Goal: Obtain resource: Obtain resource

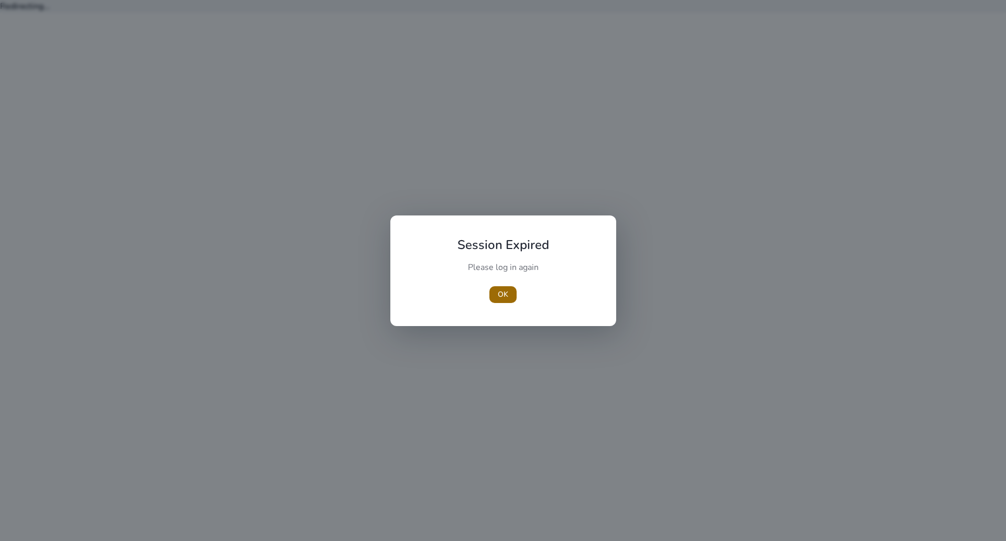
click at [503, 291] on span "OK" at bounding box center [503, 294] width 10 height 11
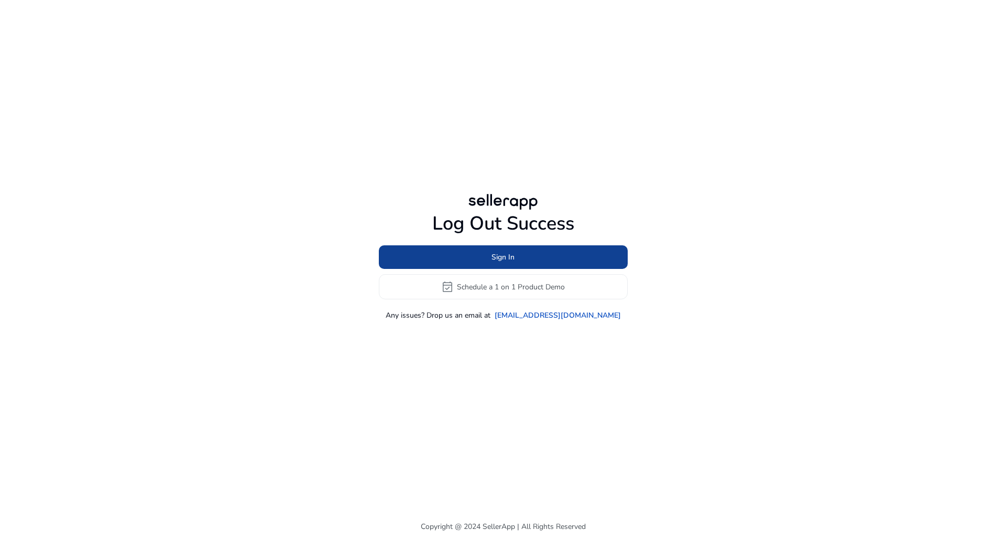
click at [499, 252] on span "Sign In" at bounding box center [503, 257] width 23 height 11
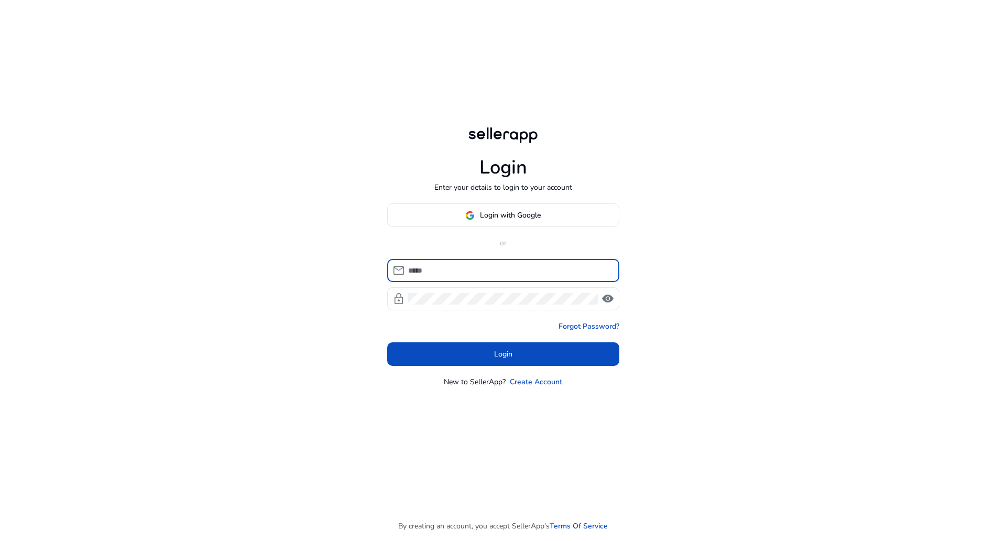
click at [481, 274] on input at bounding box center [509, 271] width 203 height 12
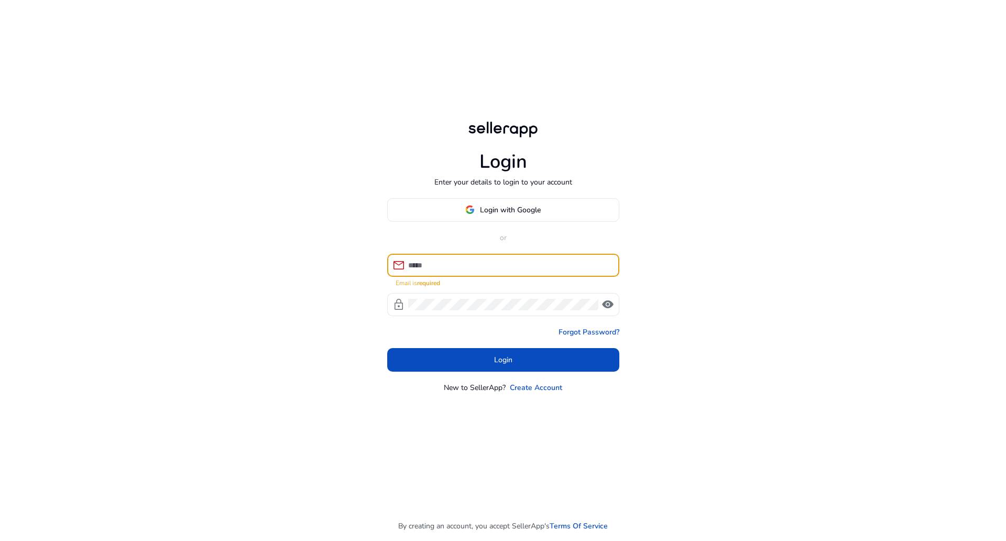
type input "**********"
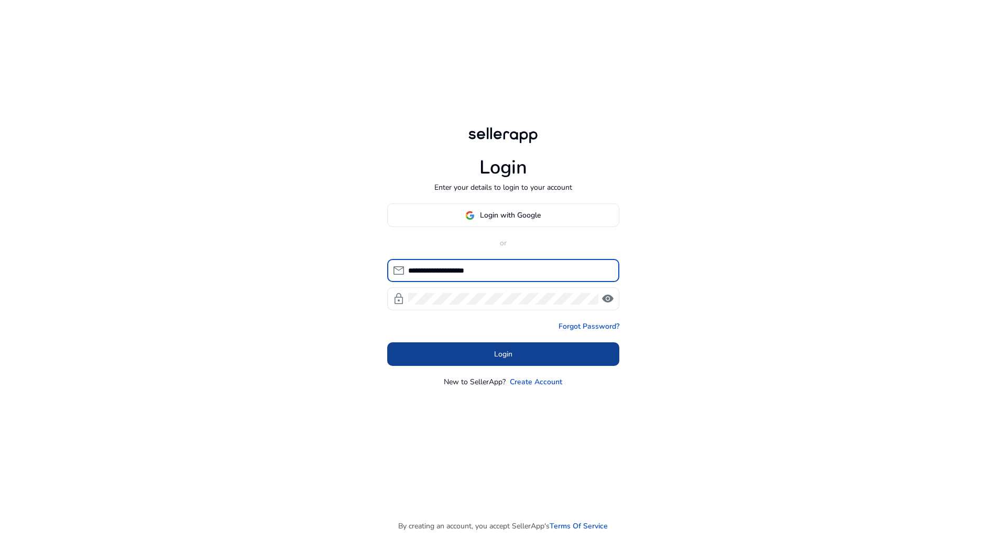
click at [524, 354] on span at bounding box center [503, 354] width 232 height 25
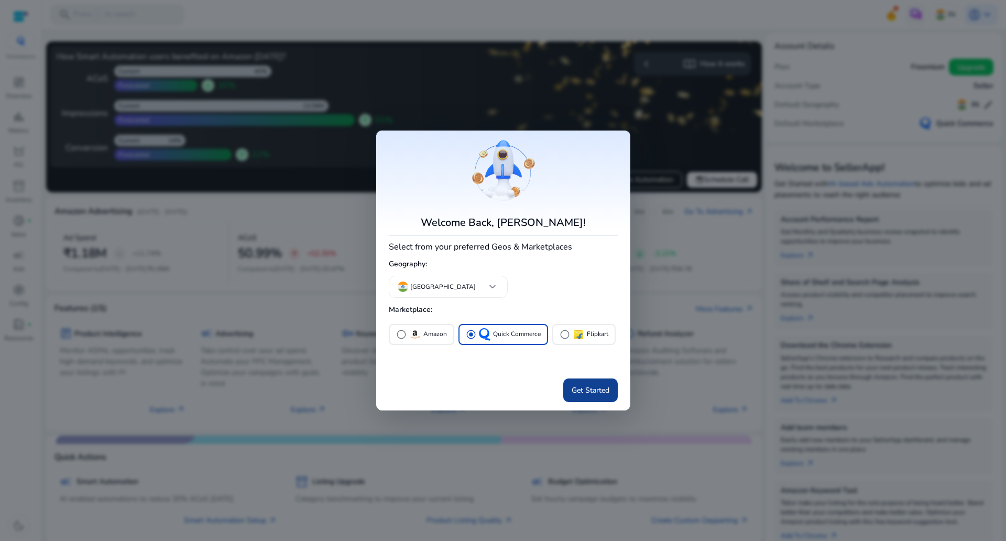
click at [592, 393] on span "Get Started" at bounding box center [591, 390] width 38 height 11
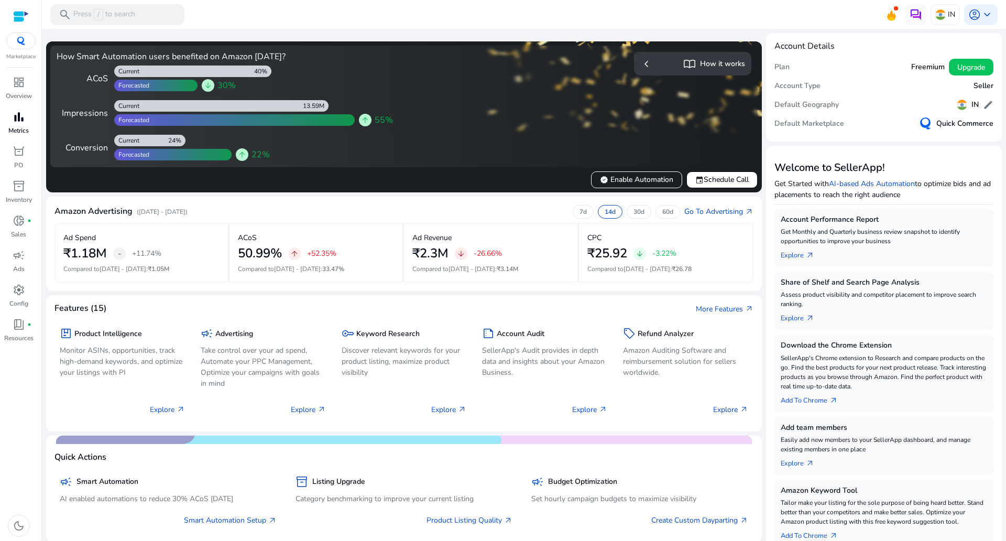
click at [18, 121] on span "bar_chart" at bounding box center [19, 117] width 13 height 13
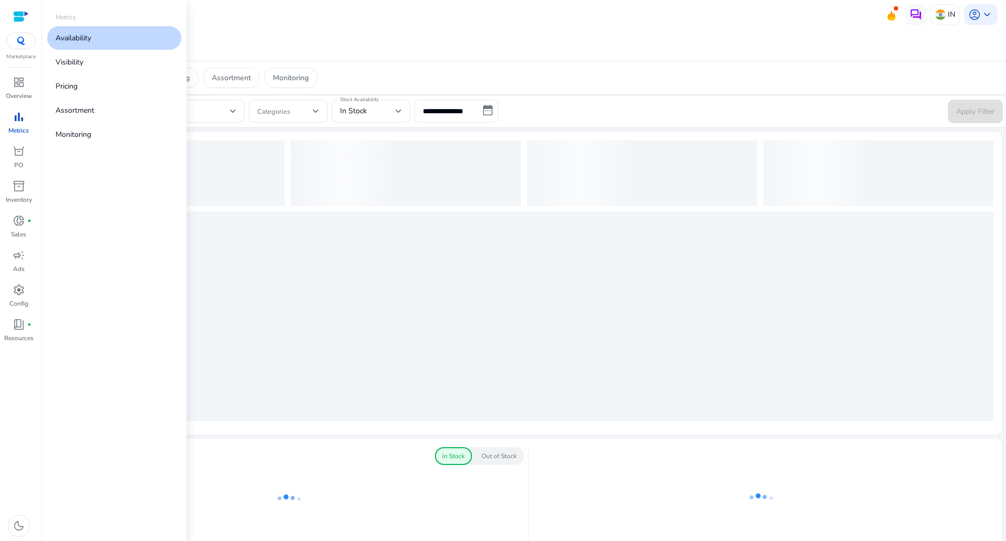
click at [116, 31] on link "Availability" at bounding box center [114, 38] width 134 height 24
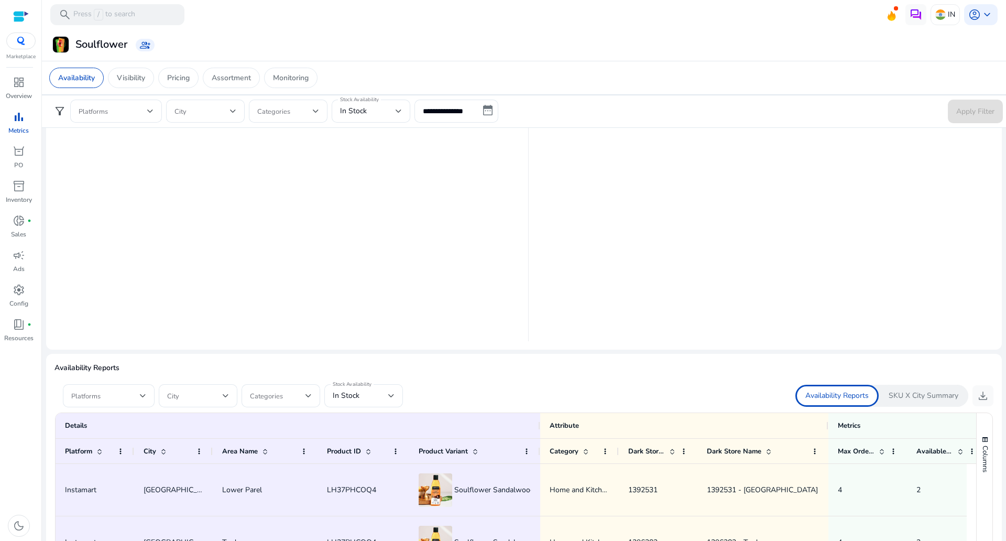
scroll to position [583, 0]
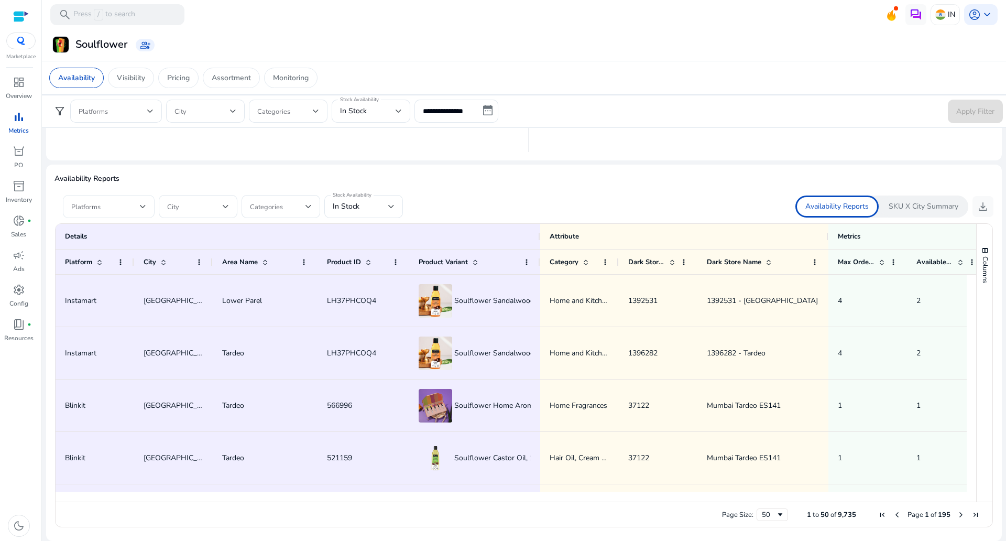
click at [138, 202] on span at bounding box center [105, 207] width 69 height 12
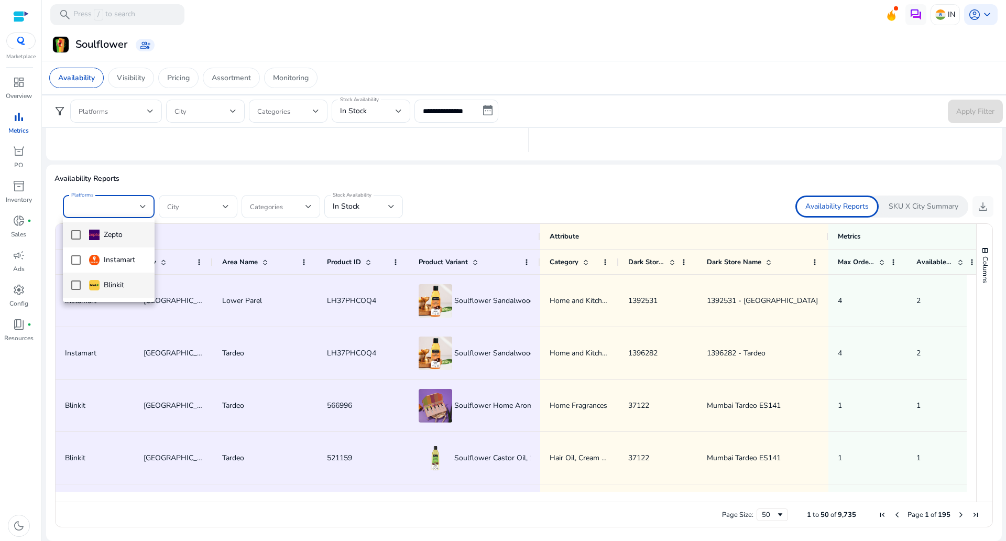
click at [84, 284] on mat-option "Blinkit" at bounding box center [109, 285] width 92 height 25
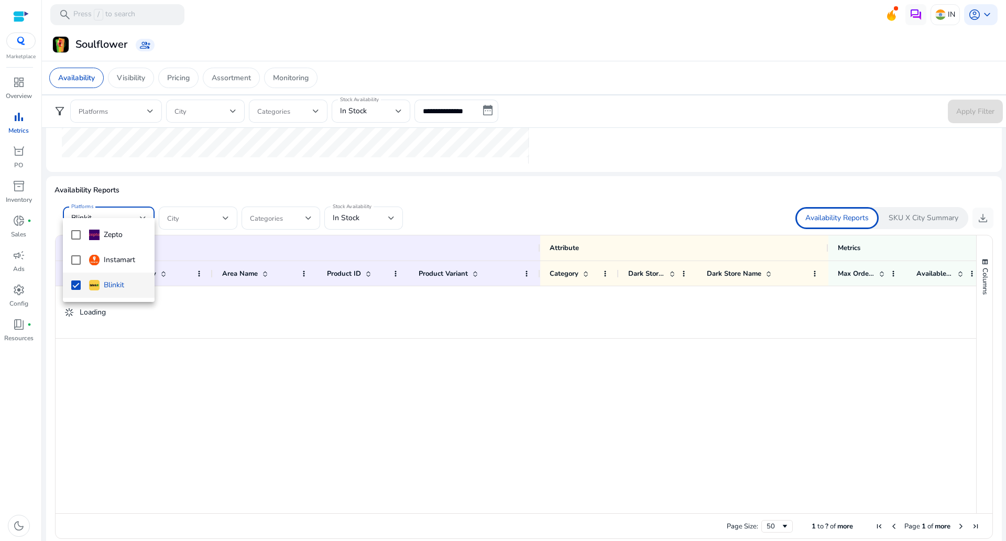
scroll to position [591, 0]
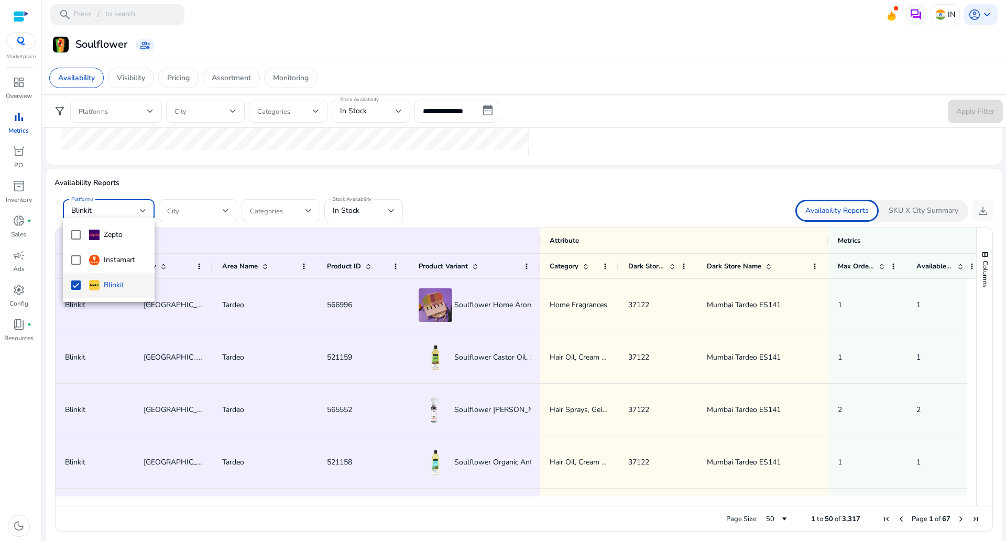
click at [76, 287] on mat-pseudo-checkbox at bounding box center [75, 284] width 9 height 9
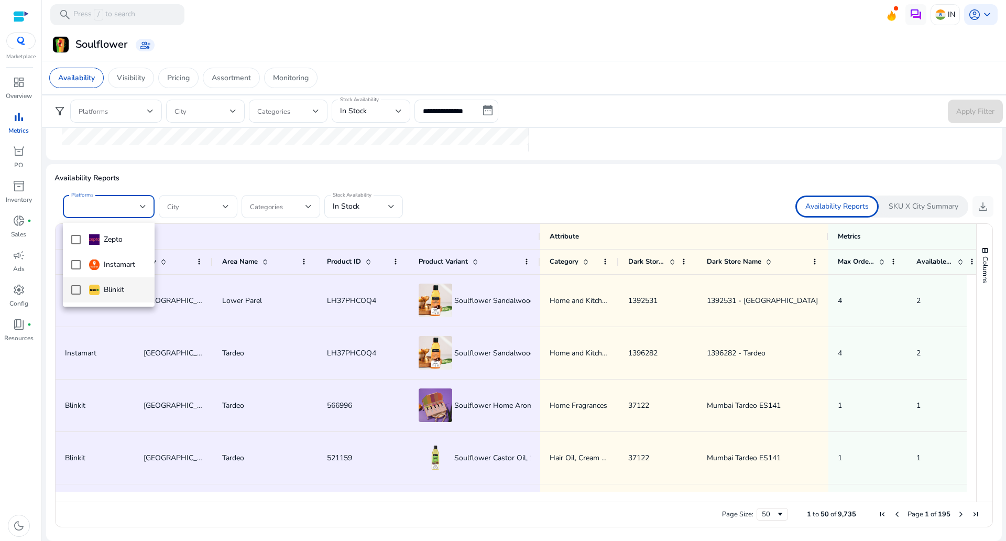
scroll to position [569, 0]
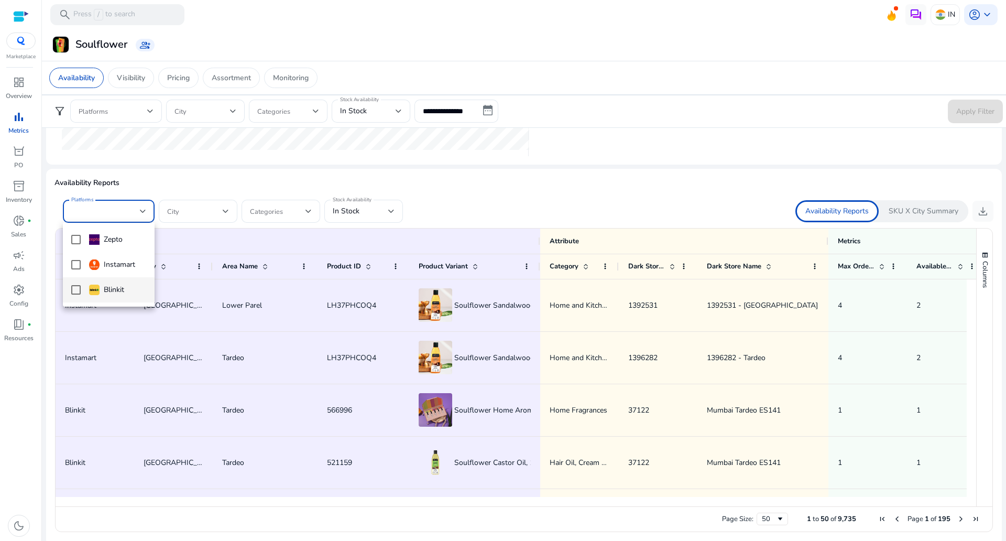
click at [473, 197] on div at bounding box center [503, 270] width 1006 height 541
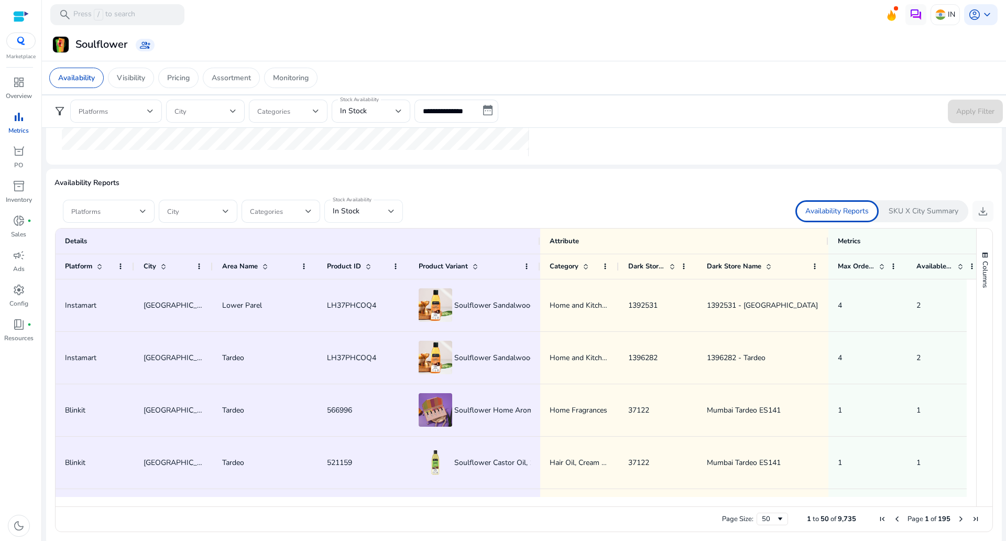
click at [365, 213] on div "In Stock" at bounding box center [361, 211] width 56 height 12
click at [360, 290] on span "Out of Stock" at bounding box center [364, 290] width 62 height 12
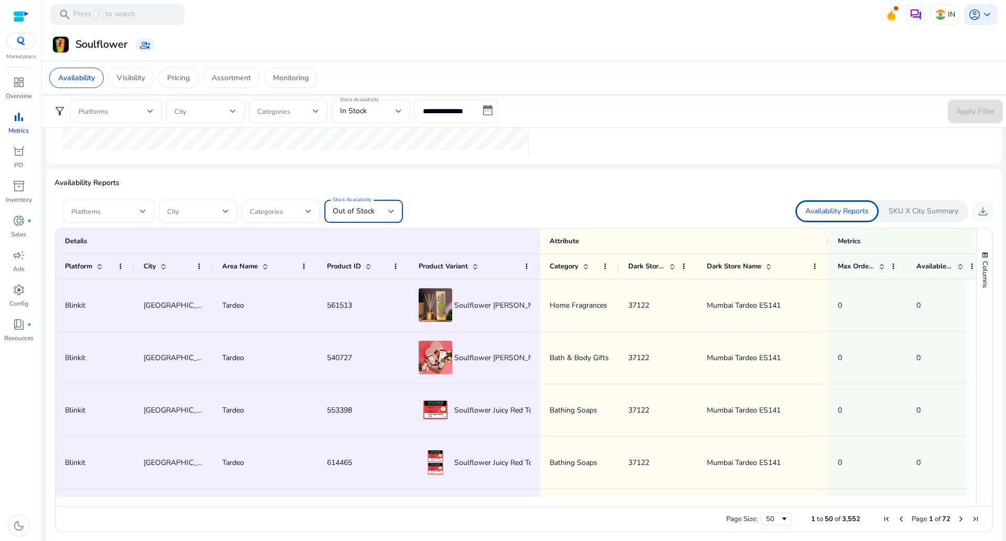
click at [500, 193] on div at bounding box center [524, 195] width 939 height 8
click at [978, 211] on span "download" at bounding box center [983, 211] width 13 height 13
click at [372, 200] on div "Out of Stock" at bounding box center [364, 211] width 62 height 23
click at [351, 252] on mat-option "In Stock" at bounding box center [363, 264] width 79 height 25
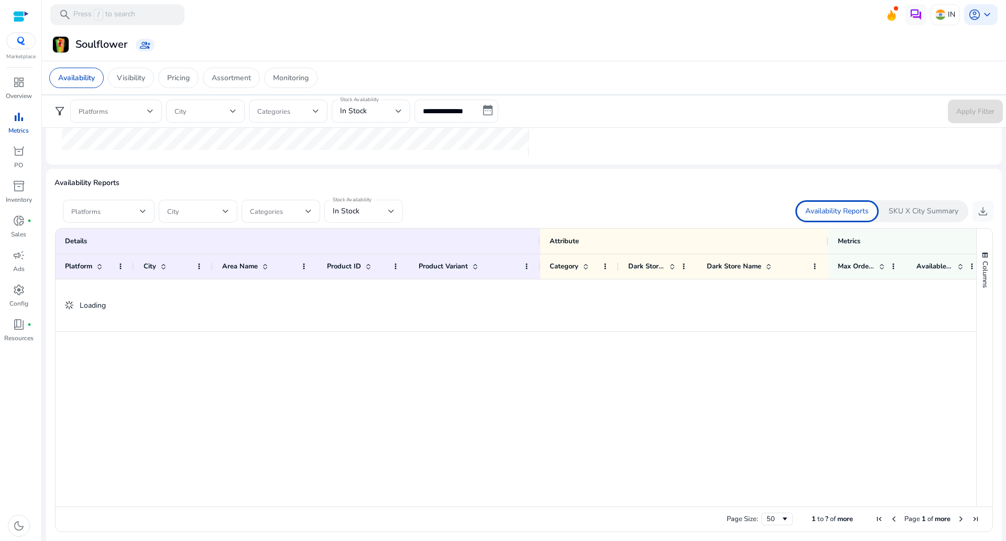
click at [362, 217] on div "In Stock" at bounding box center [364, 211] width 62 height 23
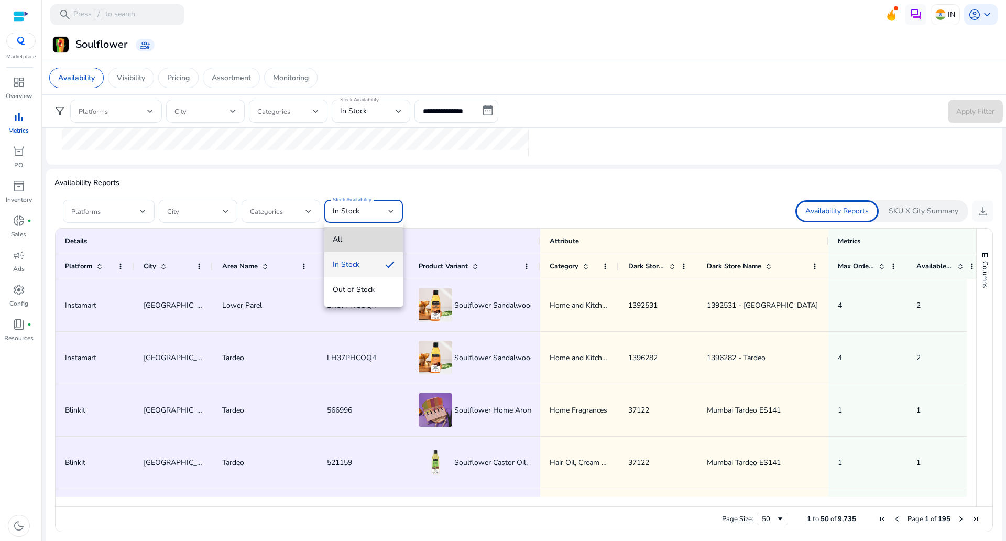
click at [351, 246] on mat-option "All" at bounding box center [363, 239] width 79 height 25
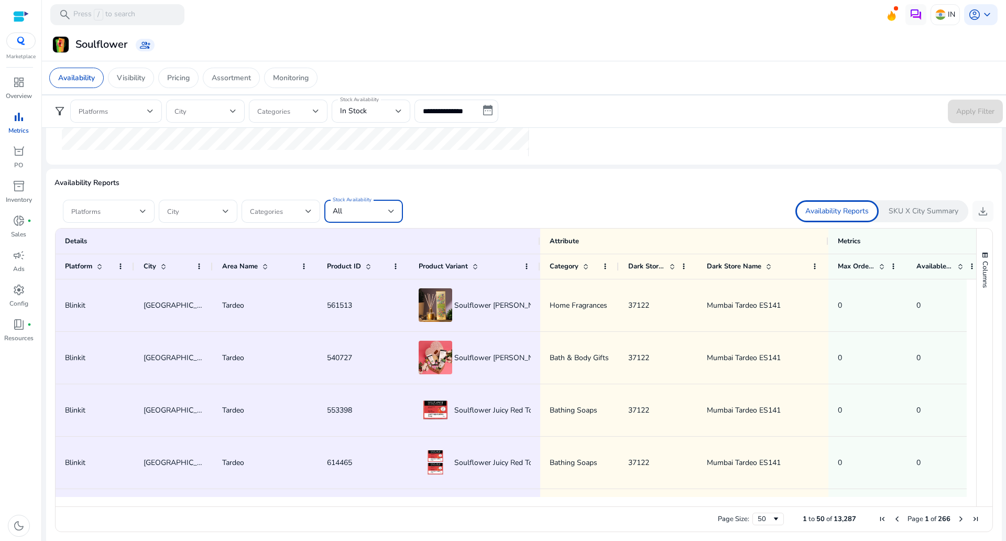
click at [542, 200] on div "Availability Reports SKU X City Summary download" at bounding box center [759, 211] width 470 height 22
click at [985, 212] on span "download" at bounding box center [983, 211] width 13 height 13
